Goal: Information Seeking & Learning: Find contact information

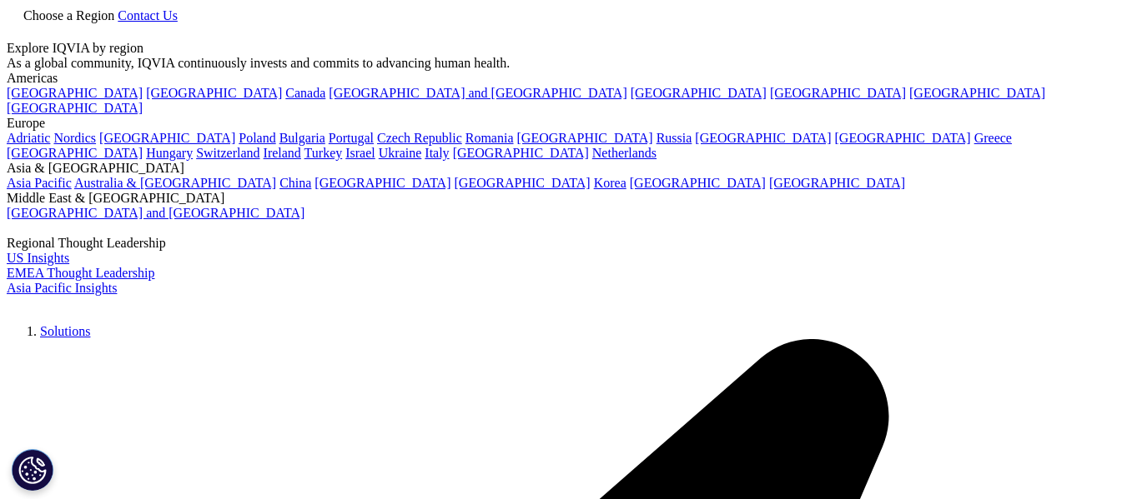
scroll to position [182, 0]
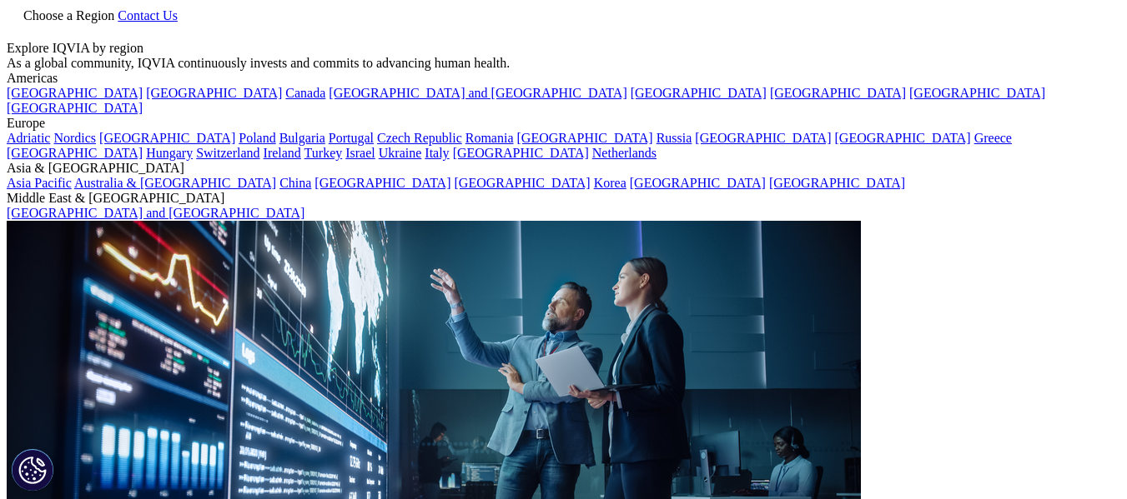
click at [178, 23] on span "Contact Us" at bounding box center [148, 15] width 60 height 14
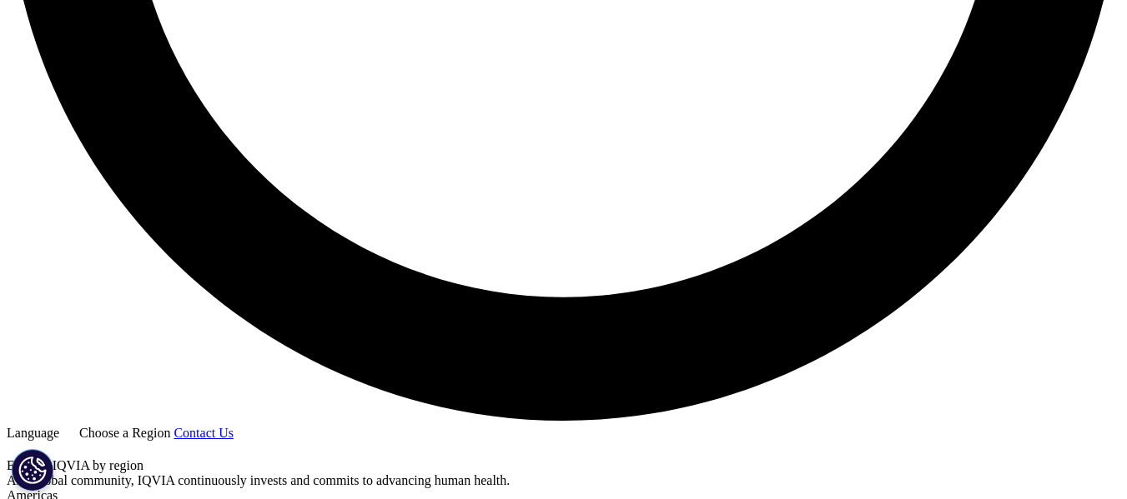
scroll to position [2973, 0]
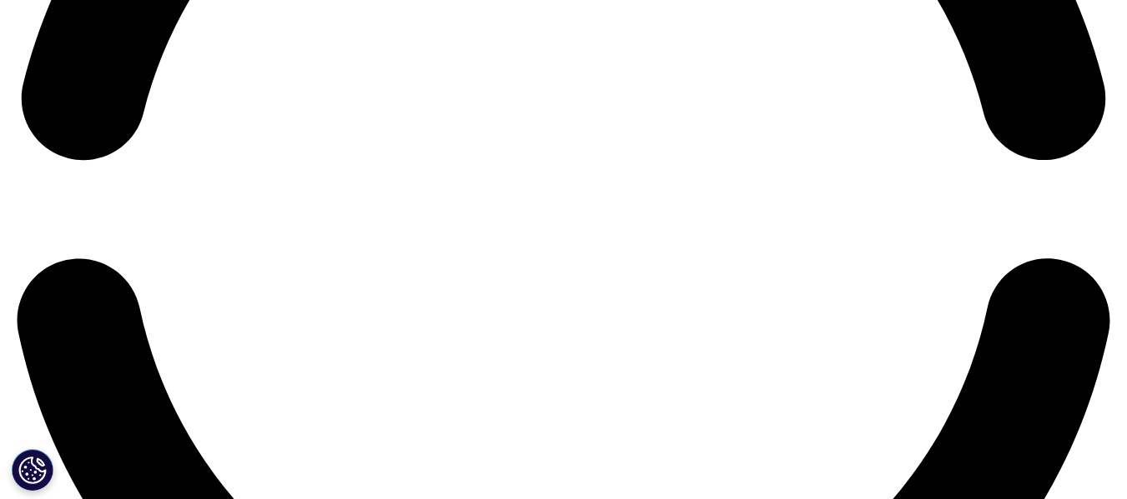
scroll to position [2597, 0]
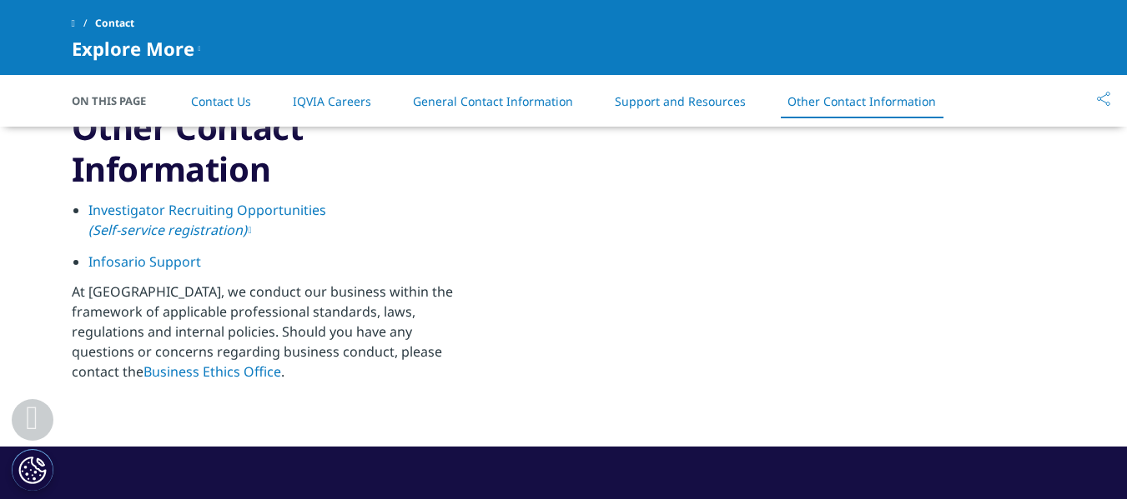
click at [281, 363] on link "Business Ethics Office" at bounding box center [212, 372] width 138 height 18
